Goal: Task Accomplishment & Management: Manage account settings

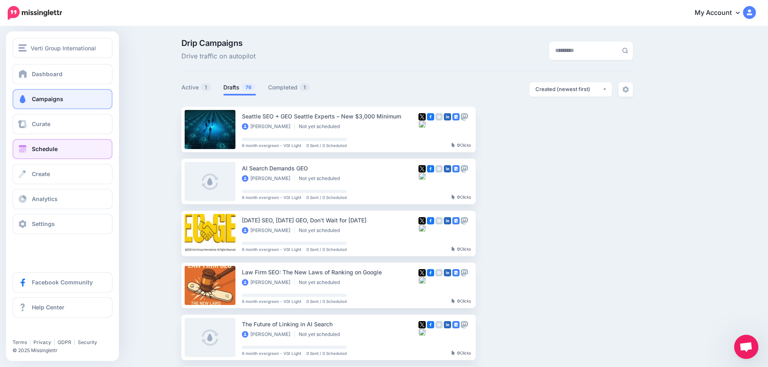
scroll to position [409, 0]
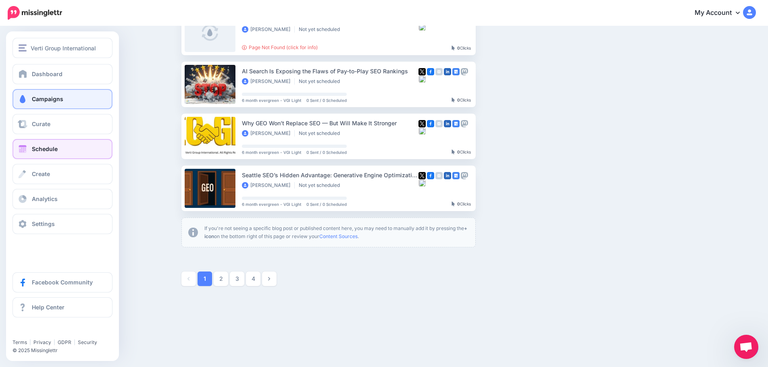
click at [40, 146] on span "Schedule" at bounding box center [45, 149] width 26 height 7
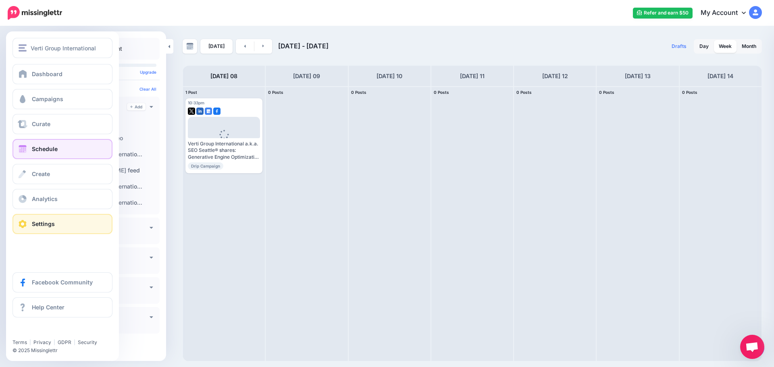
click at [40, 227] on span "Settings" at bounding box center [43, 224] width 23 height 7
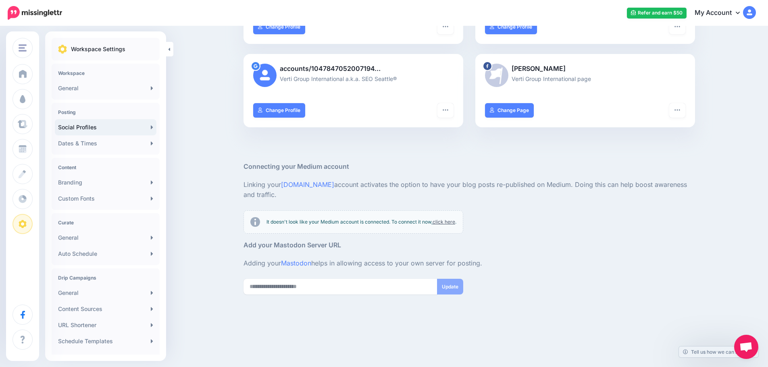
scroll to position [233, 0]
click at [83, 183] on link "Branding" at bounding box center [106, 183] width 102 height 16
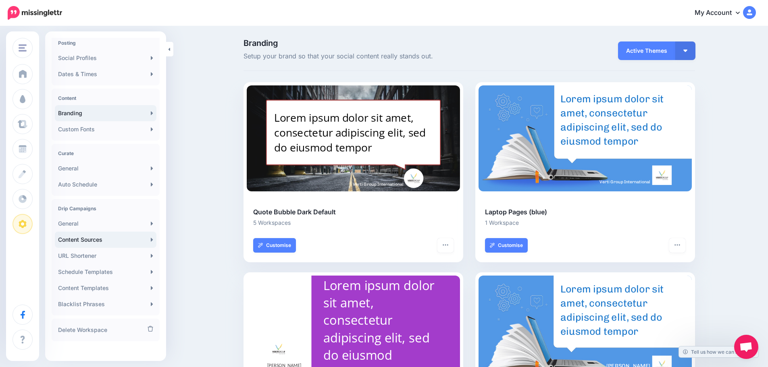
scroll to position [76, 0]
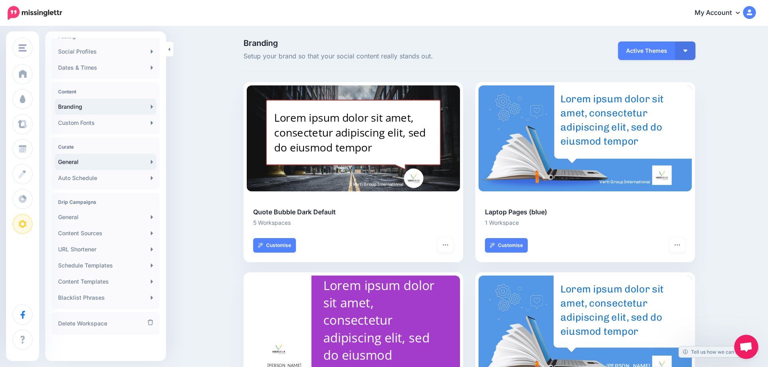
click at [72, 162] on link "General" at bounding box center [106, 162] width 102 height 16
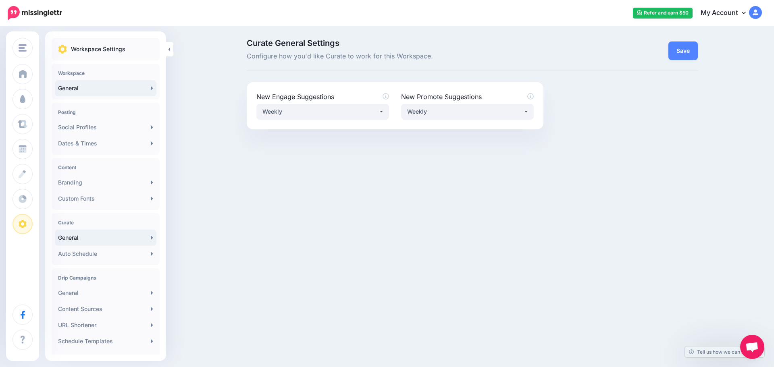
click at [90, 88] on link "General" at bounding box center [106, 88] width 102 height 16
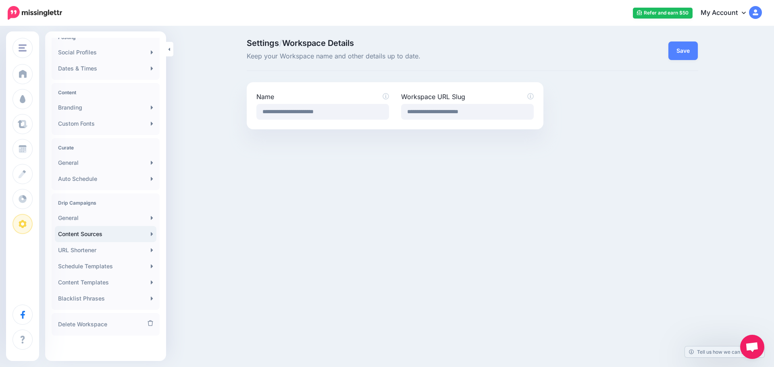
scroll to position [76, 0]
click at [96, 269] on link "Schedule Templates" at bounding box center [106, 266] width 102 height 16
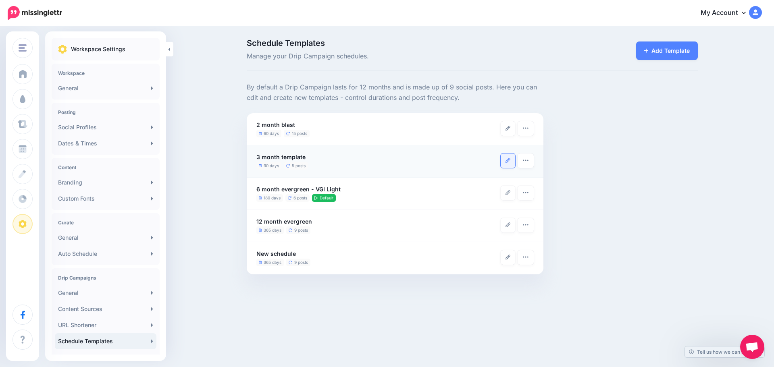
click at [508, 162] on icon at bounding box center [508, 160] width 5 height 5
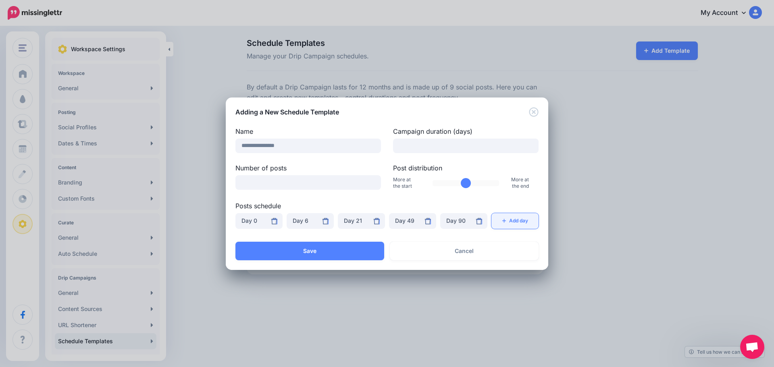
click at [517, 222] on button "Add day" at bounding box center [515, 221] width 47 height 16
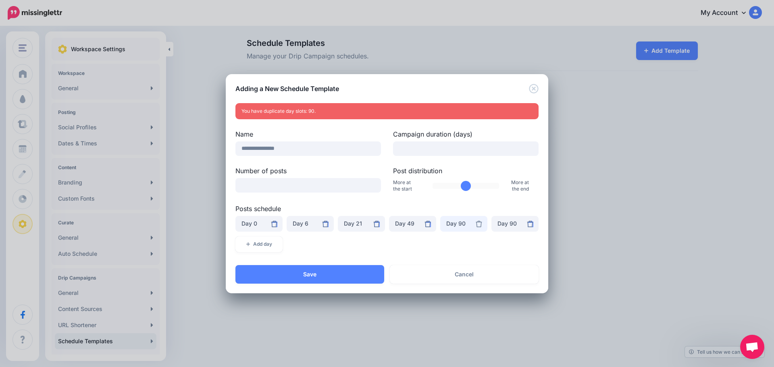
click at [455, 226] on div "Day 90" at bounding box center [463, 224] width 35 height 10
click at [465, 185] on span "Day 12" at bounding box center [459, 182] width 18 height 10
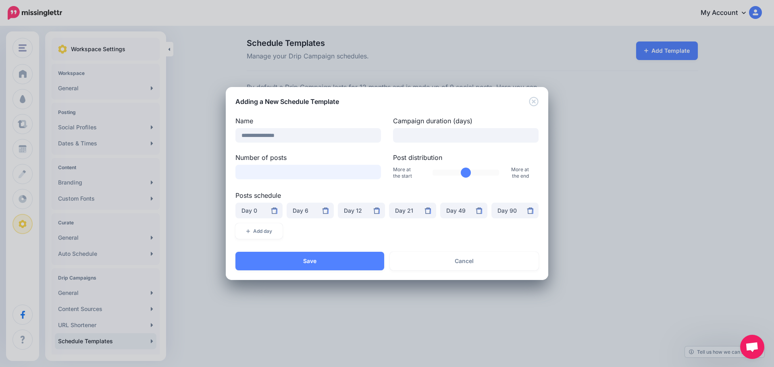
click at [259, 170] on input "*" at bounding box center [308, 172] width 146 height 15
type input "*"
click at [373, 172] on input "*" at bounding box center [308, 172] width 146 height 15
click at [331, 261] on button "Save" at bounding box center [309, 261] width 149 height 19
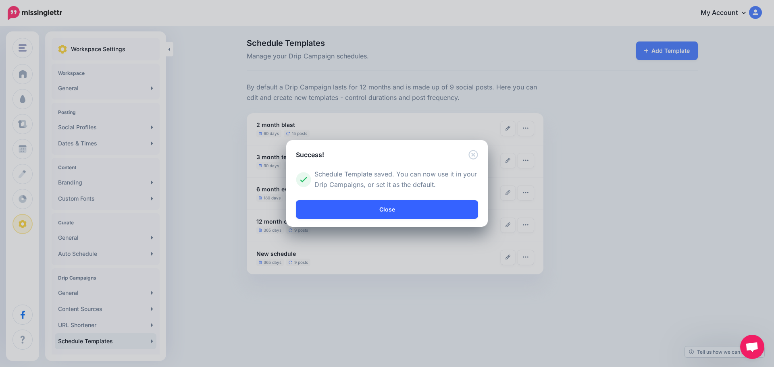
click at [404, 213] on link "Close" at bounding box center [387, 209] width 182 height 19
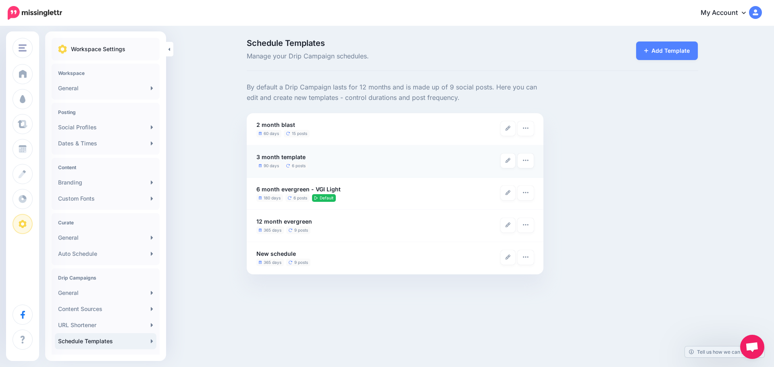
click at [536, 163] on li "3 month template 90 days 6 posts Make Default Delete Template" at bounding box center [395, 162] width 297 height 32
click at [525, 163] on icon "button" at bounding box center [526, 160] width 6 height 6
click at [502, 184] on link "Make Default" at bounding box center [498, 181] width 66 height 16
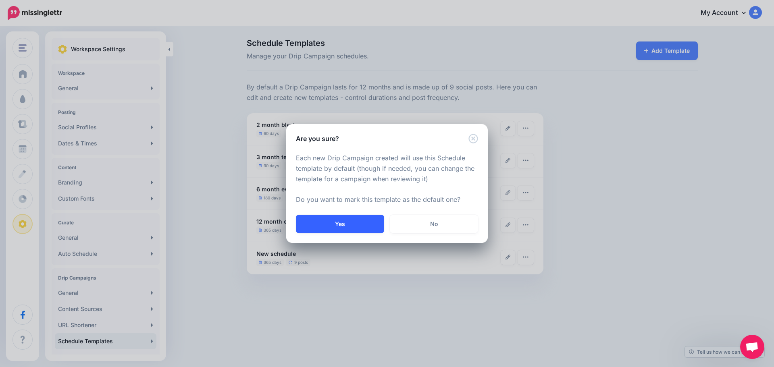
click at [345, 227] on button "Yes" at bounding box center [340, 224] width 88 height 19
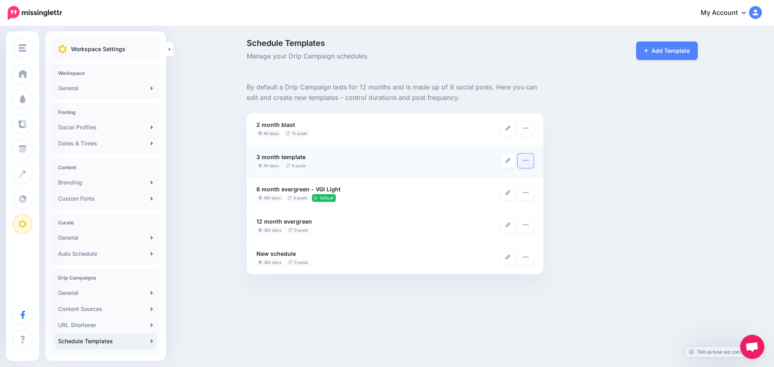
click at [527, 161] on icon "button" at bounding box center [526, 160] width 6 height 6
click at [509, 181] on link "Make Default" at bounding box center [498, 181] width 66 height 16
click at [533, 158] on button "button" at bounding box center [526, 161] width 16 height 15
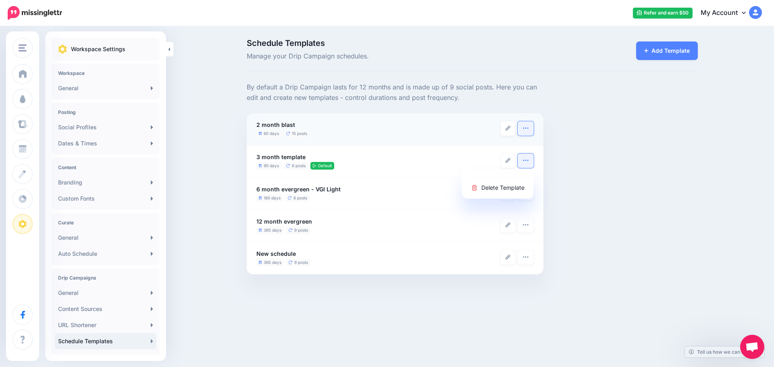
click at [527, 133] on button "button" at bounding box center [526, 128] width 16 height 15
click at [506, 148] on link "Make Default" at bounding box center [498, 149] width 66 height 16
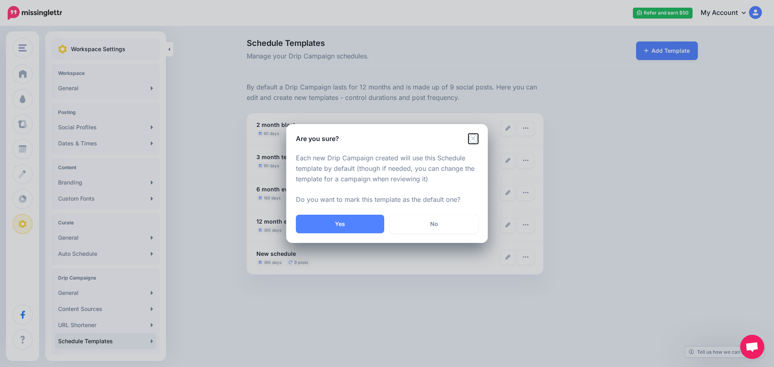
click at [470, 135] on icon "Close" at bounding box center [474, 139] width 10 height 10
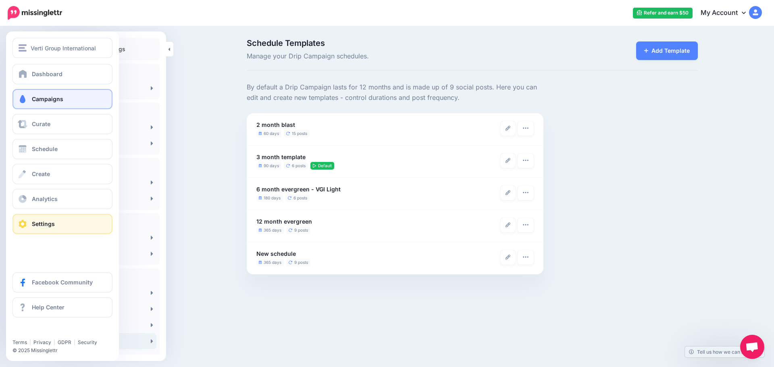
click at [50, 96] on span "Campaigns" at bounding box center [47, 99] width 31 height 7
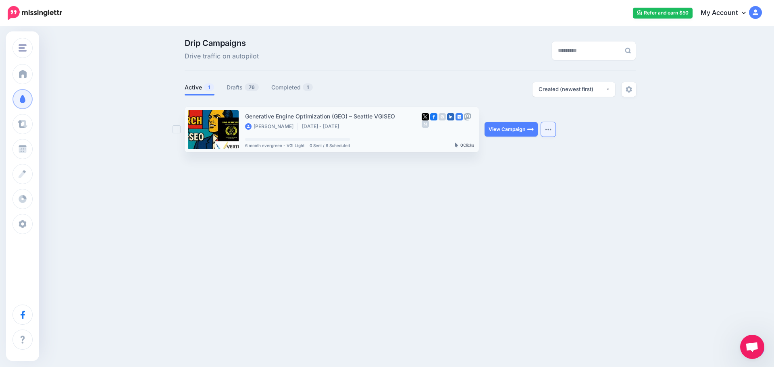
click at [545, 129] on img "button" at bounding box center [548, 129] width 6 height 2
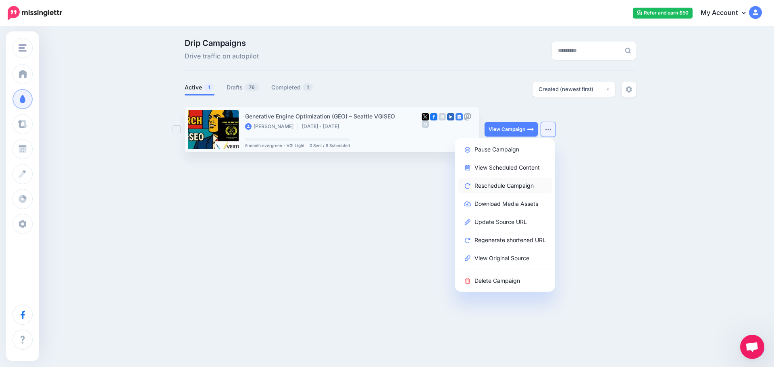
click at [502, 187] on link "Reschedule Campaign" at bounding box center [505, 186] width 94 height 16
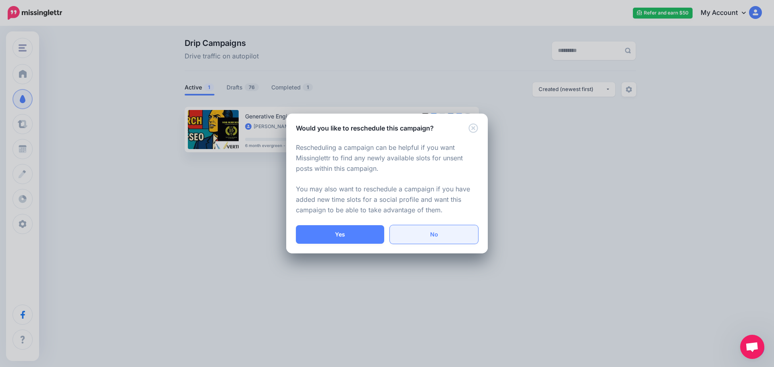
click at [458, 239] on link "No" at bounding box center [434, 234] width 88 height 19
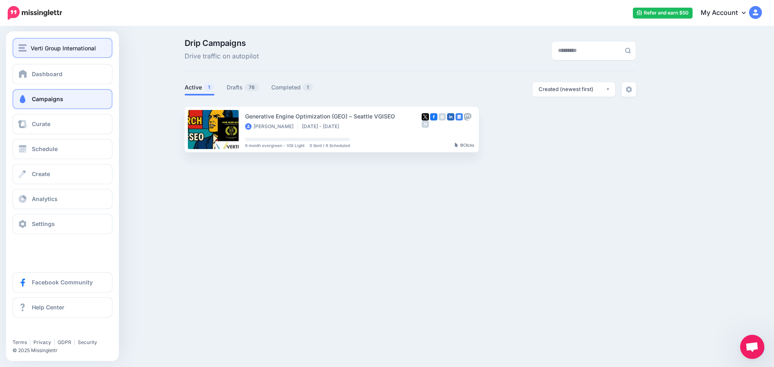
click at [35, 46] on span "Verti Group International" at bounding box center [63, 48] width 65 height 9
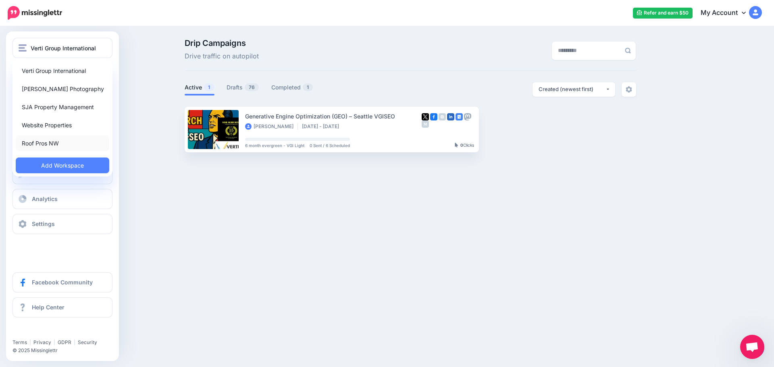
click at [46, 144] on link "Roof Pros NW" at bounding box center [63, 143] width 94 height 16
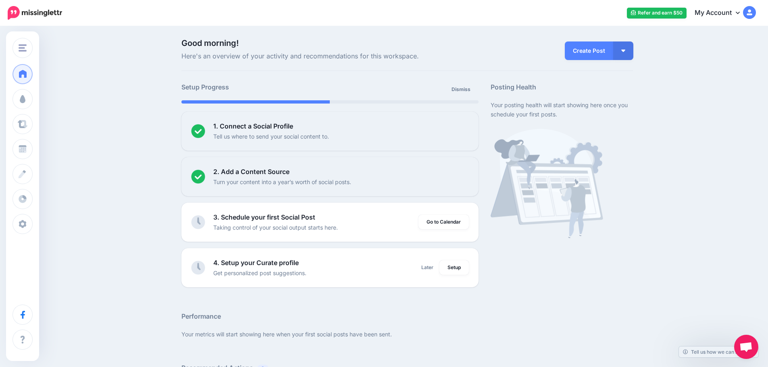
click at [730, 12] on link "My Account" at bounding box center [721, 13] width 69 height 20
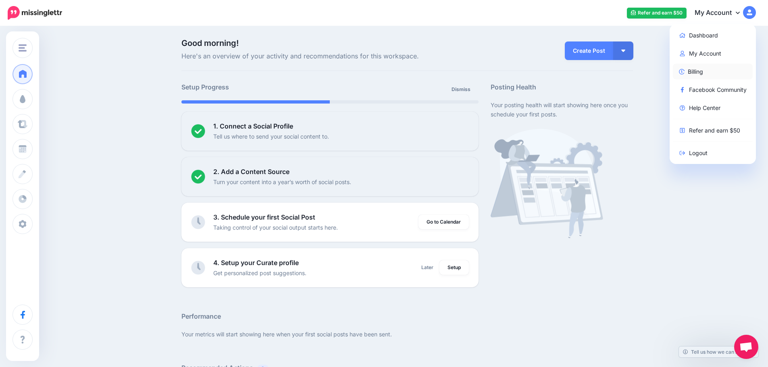
click at [705, 71] on link "Billing" at bounding box center [713, 72] width 80 height 16
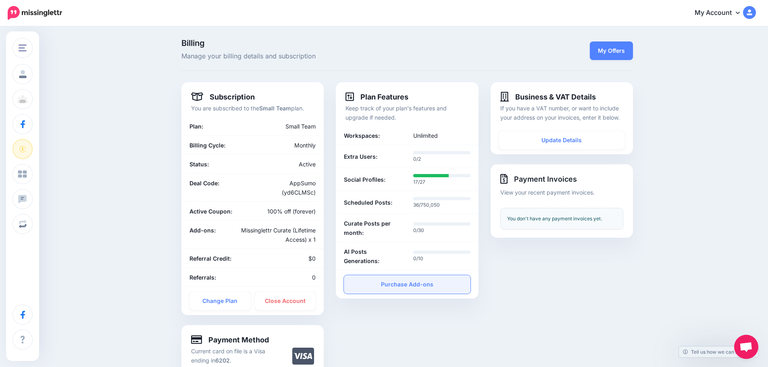
click at [417, 278] on link "Purchase Add-ons" at bounding box center [407, 284] width 126 height 19
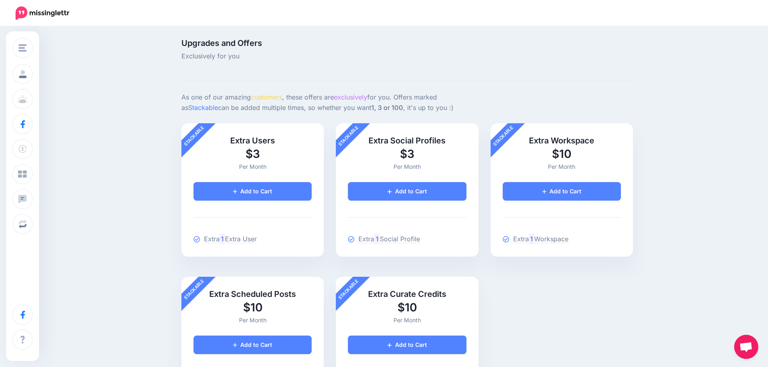
click at [588, 285] on div "Stackable Extra Users $3 Per Month Added Add to Cart Extra 1 Extra User Remove …" at bounding box center [407, 276] width 464 height 307
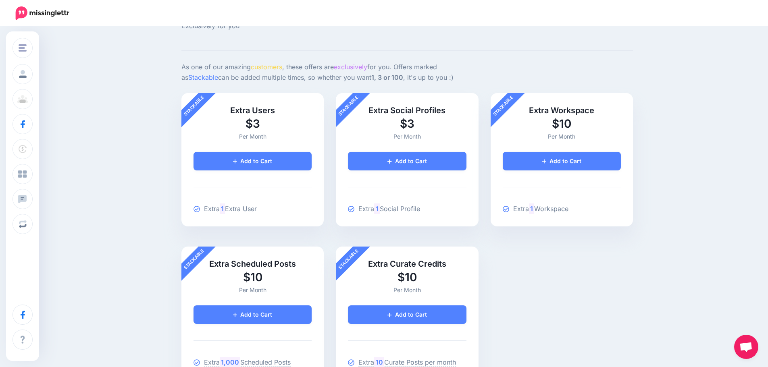
scroll to position [23, 0]
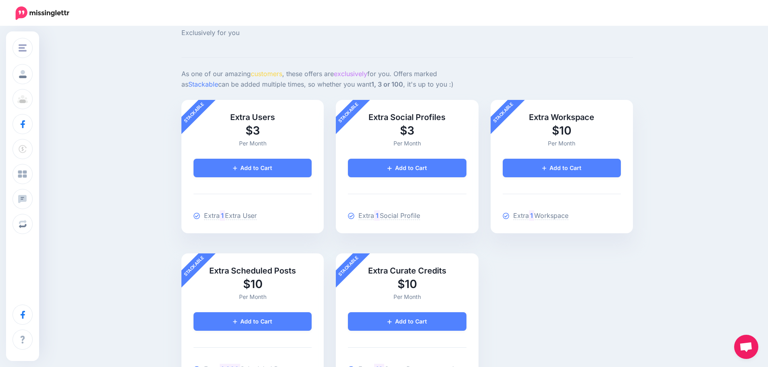
click at [129, 97] on div "Upgrades and Offers Exclusively for you Review Order As one of our amazing cust…" at bounding box center [384, 215] width 768 height 422
